Goal: Task Accomplishment & Management: Manage account settings

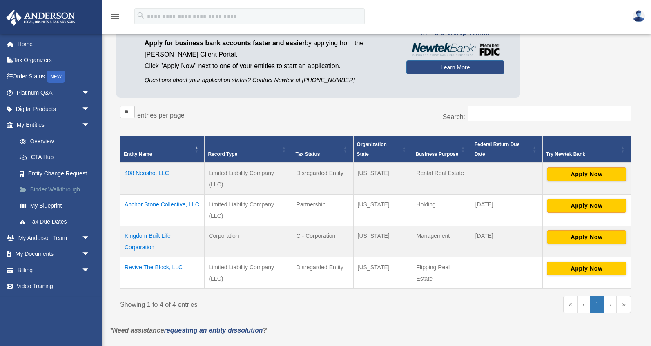
scroll to position [58, 0]
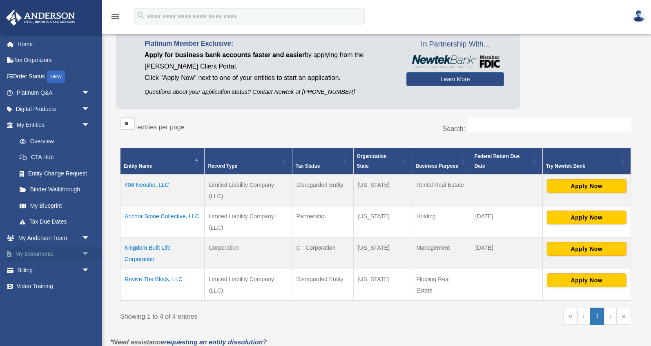
click at [84, 256] on span "arrow_drop_down" at bounding box center [90, 254] width 16 height 17
click at [62, 267] on link "Box" at bounding box center [56, 270] width 91 height 16
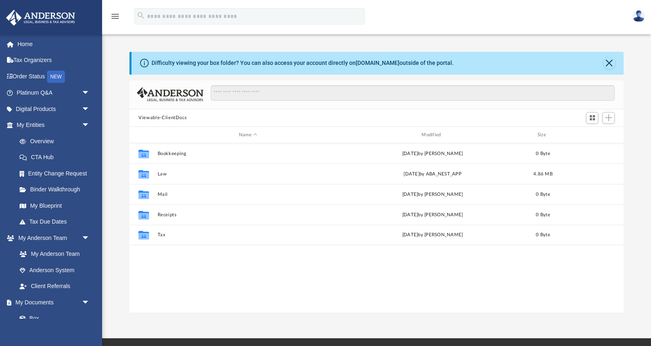
scroll to position [185, 494]
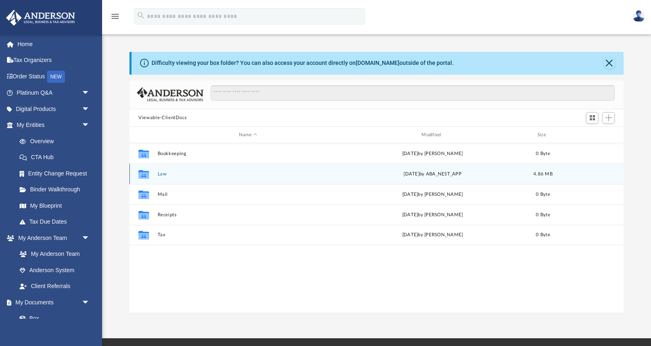
click at [212, 168] on div "Collaborated Folder Law Mon Sep 8 2025 by ABA_NEST_APP 4.86 MB" at bounding box center [376, 174] width 494 height 20
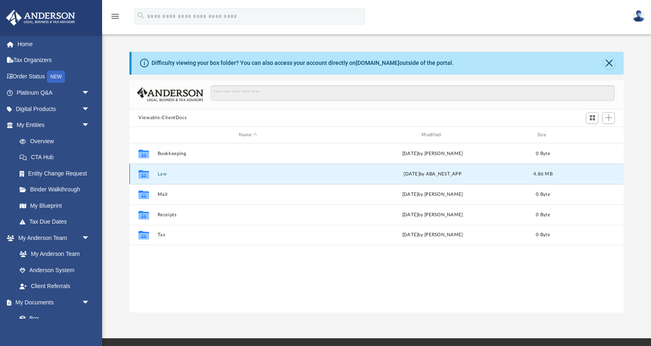
click at [161, 173] on button "Law" at bounding box center [248, 173] width 181 height 5
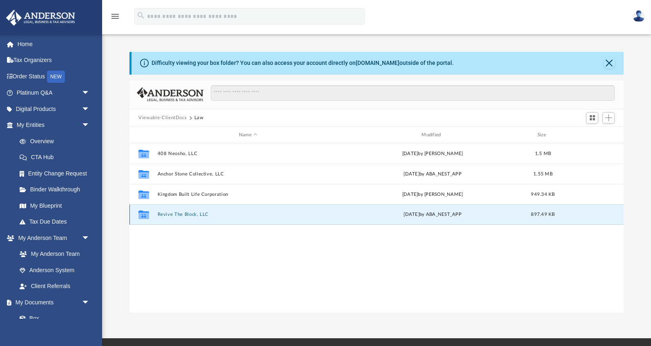
click at [160, 216] on button "Revive The Block, LLC" at bounding box center [248, 214] width 181 height 5
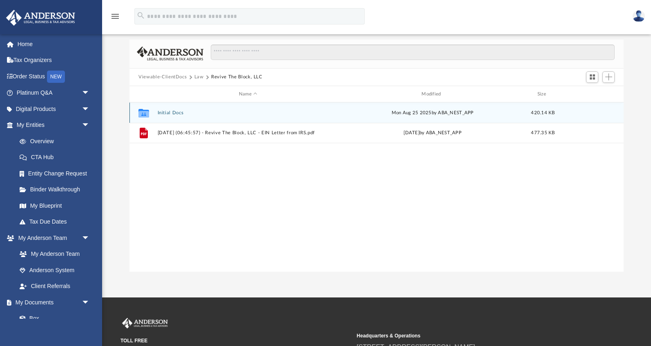
scroll to position [138, 0]
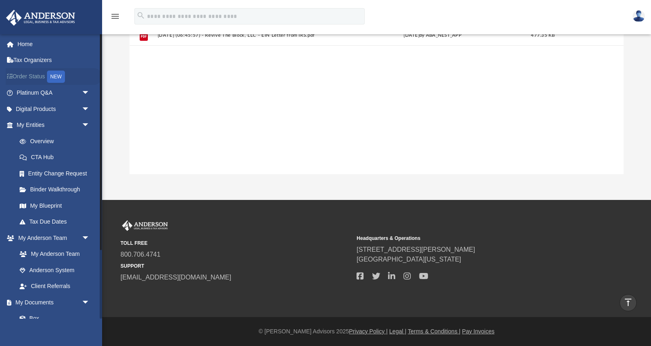
click at [34, 76] on link "Order Status NEW" at bounding box center [54, 76] width 96 height 17
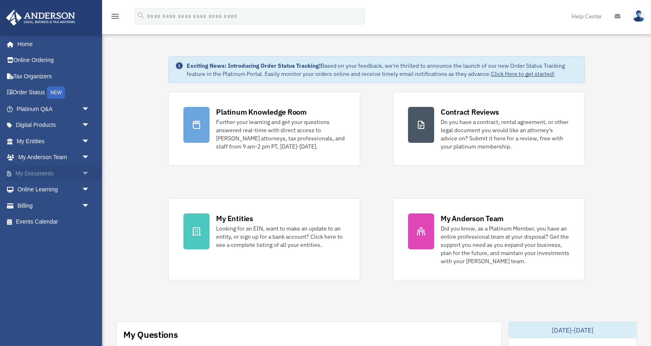
click at [86, 173] on span "arrow_drop_down" at bounding box center [90, 173] width 16 height 17
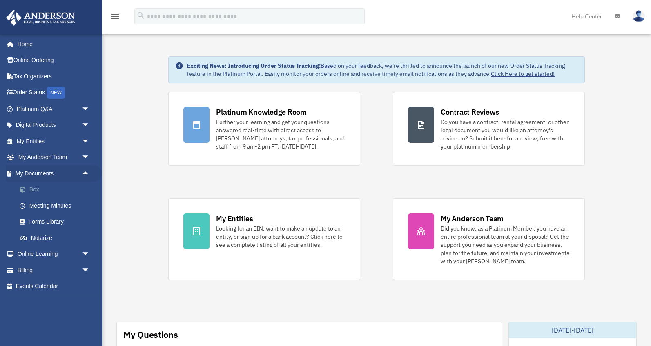
click at [76, 190] on link "Box" at bounding box center [56, 190] width 91 height 16
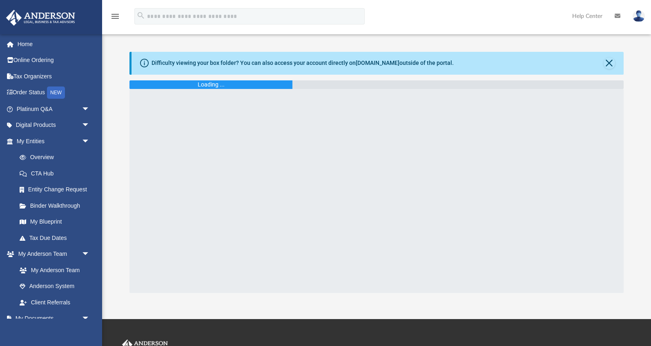
click at [641, 19] on img at bounding box center [638, 16] width 12 height 12
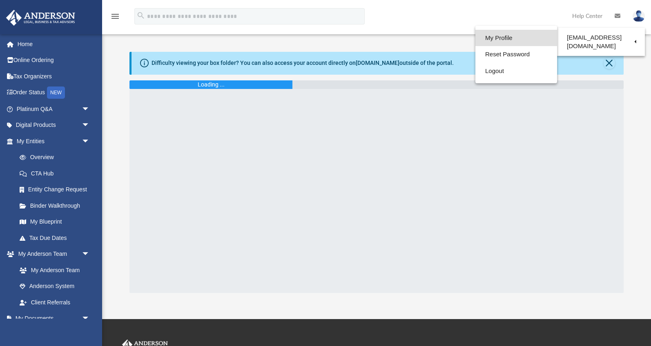
click at [523, 34] on link "My Profile" at bounding box center [516, 38] width 82 height 17
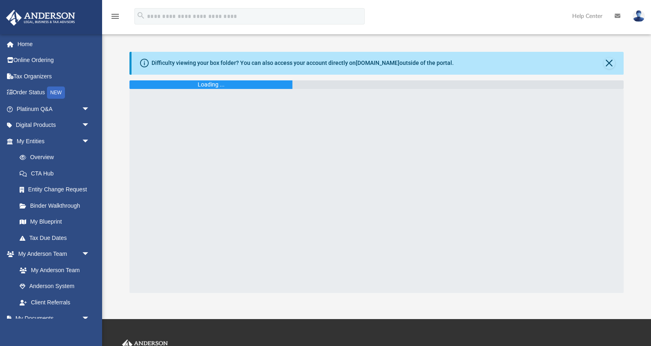
click at [639, 20] on img at bounding box center [638, 16] width 12 height 12
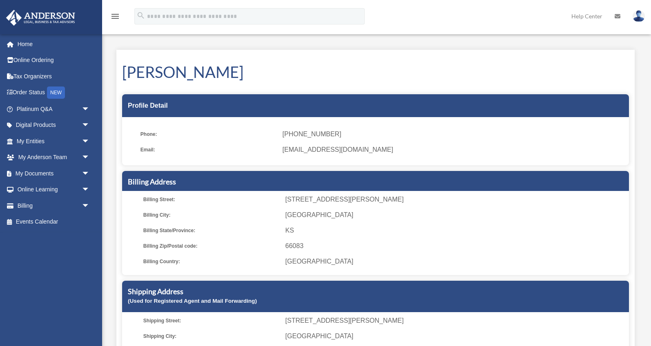
click at [641, 16] on img at bounding box center [638, 16] width 12 height 12
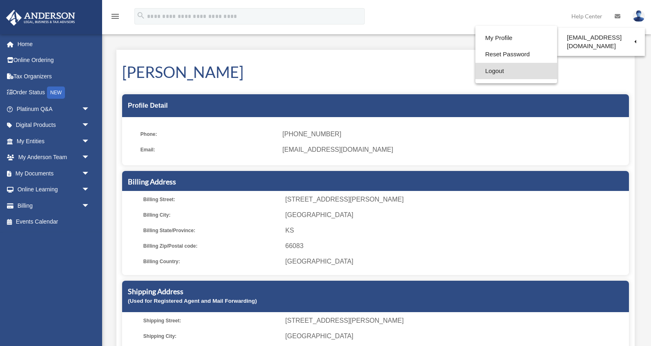
click at [508, 74] on link "Logout" at bounding box center [516, 71] width 82 height 17
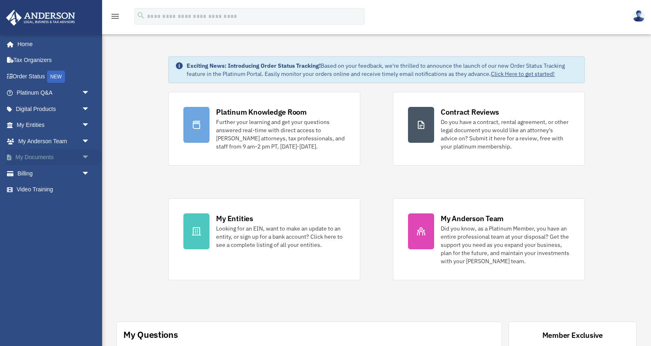
click at [82, 158] on span "arrow_drop_down" at bounding box center [90, 157] width 16 height 17
click at [73, 169] on link "Box" at bounding box center [56, 173] width 91 height 16
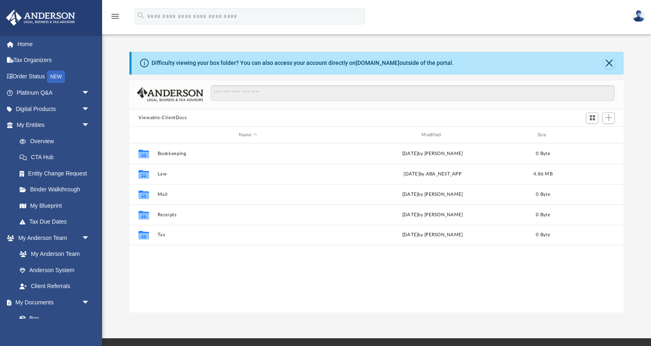
scroll to position [185, 494]
click at [638, 16] on img at bounding box center [638, 16] width 12 height 12
